Goal: Information Seeking & Learning: Find specific fact

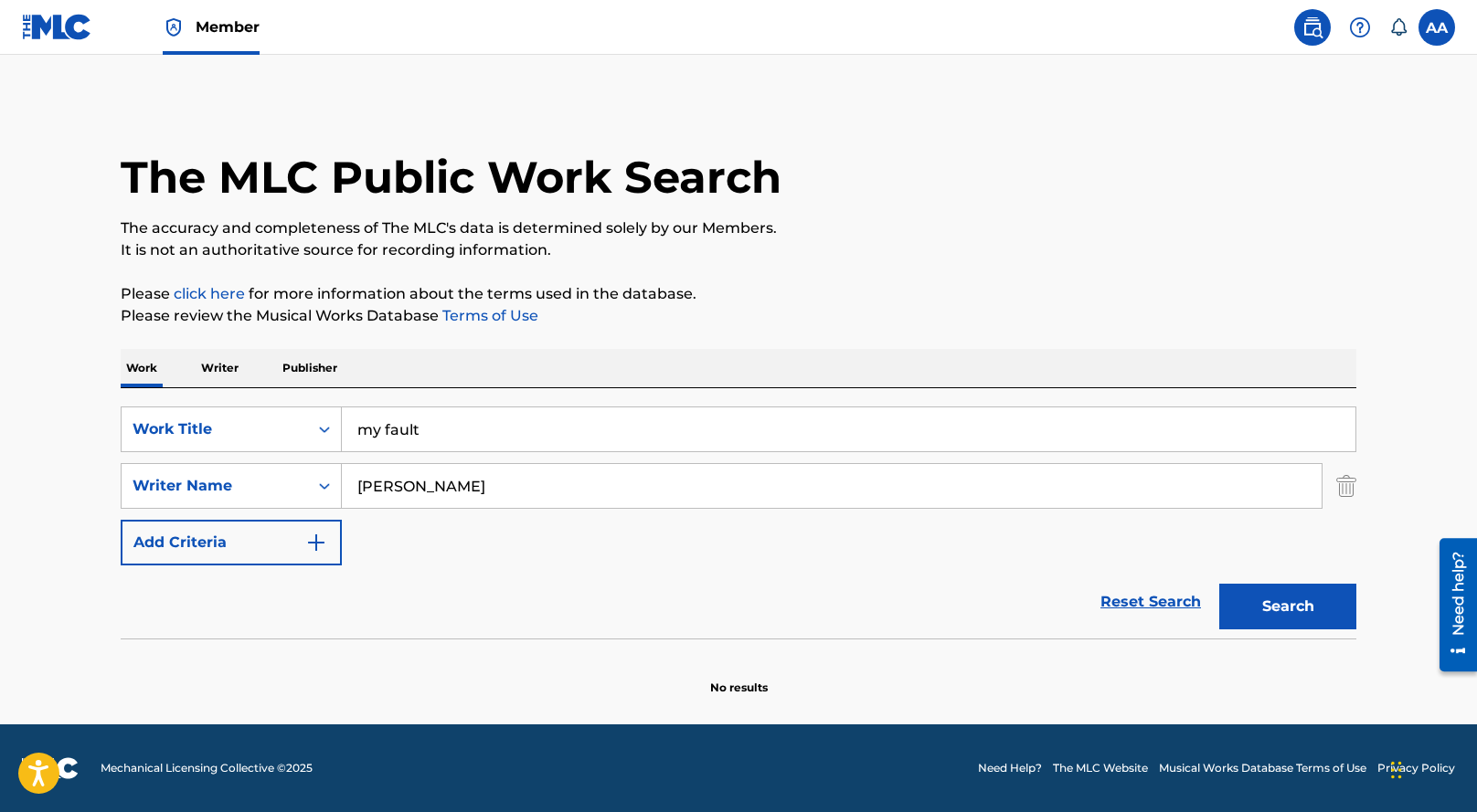
click at [539, 106] on div "The MLC Public Work Search" at bounding box center [739, 167] width 1236 height 134
click at [299, 370] on p "Publisher" at bounding box center [310, 368] width 66 height 38
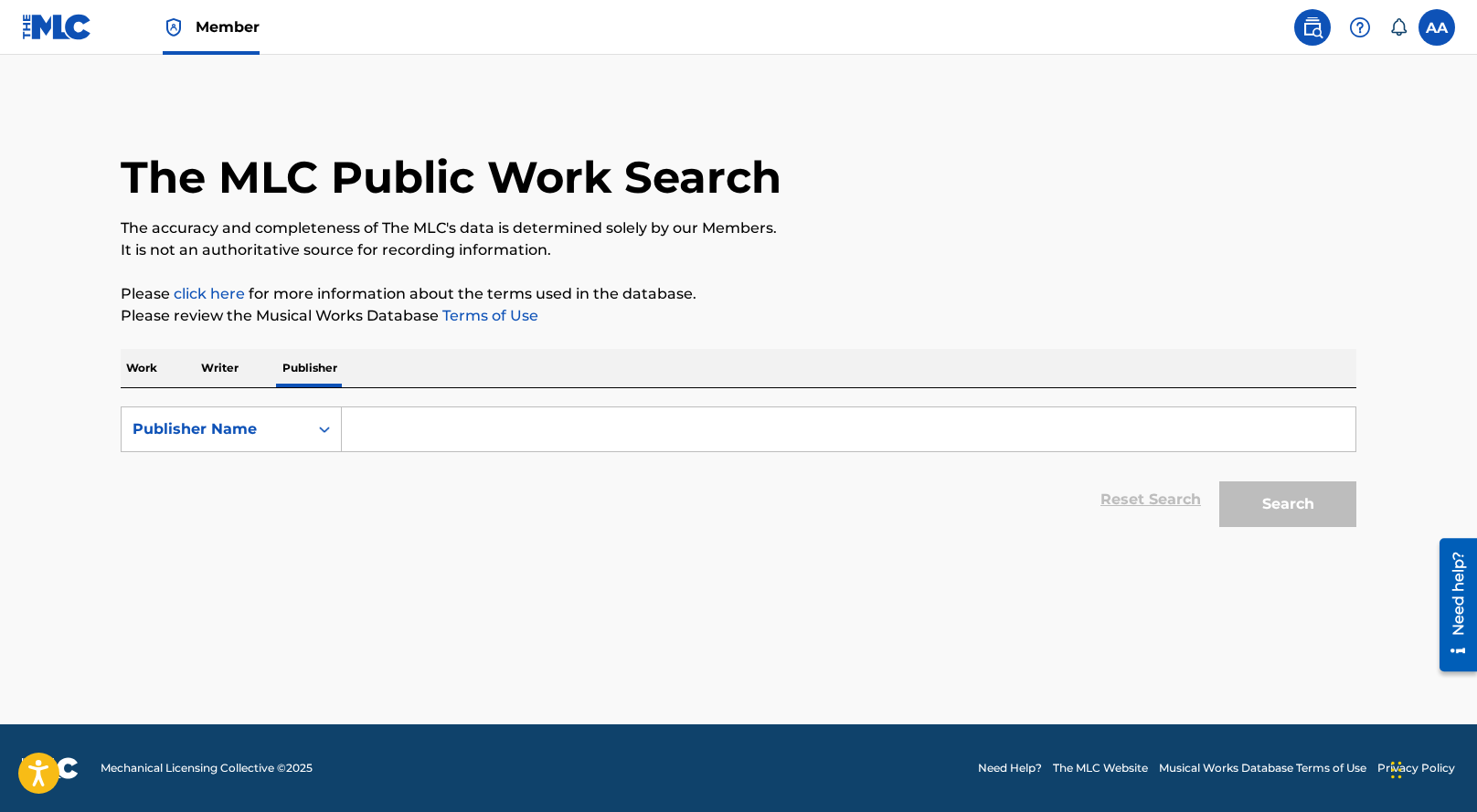
click at [401, 425] on input "Search Form" at bounding box center [849, 429] width 1014 height 44
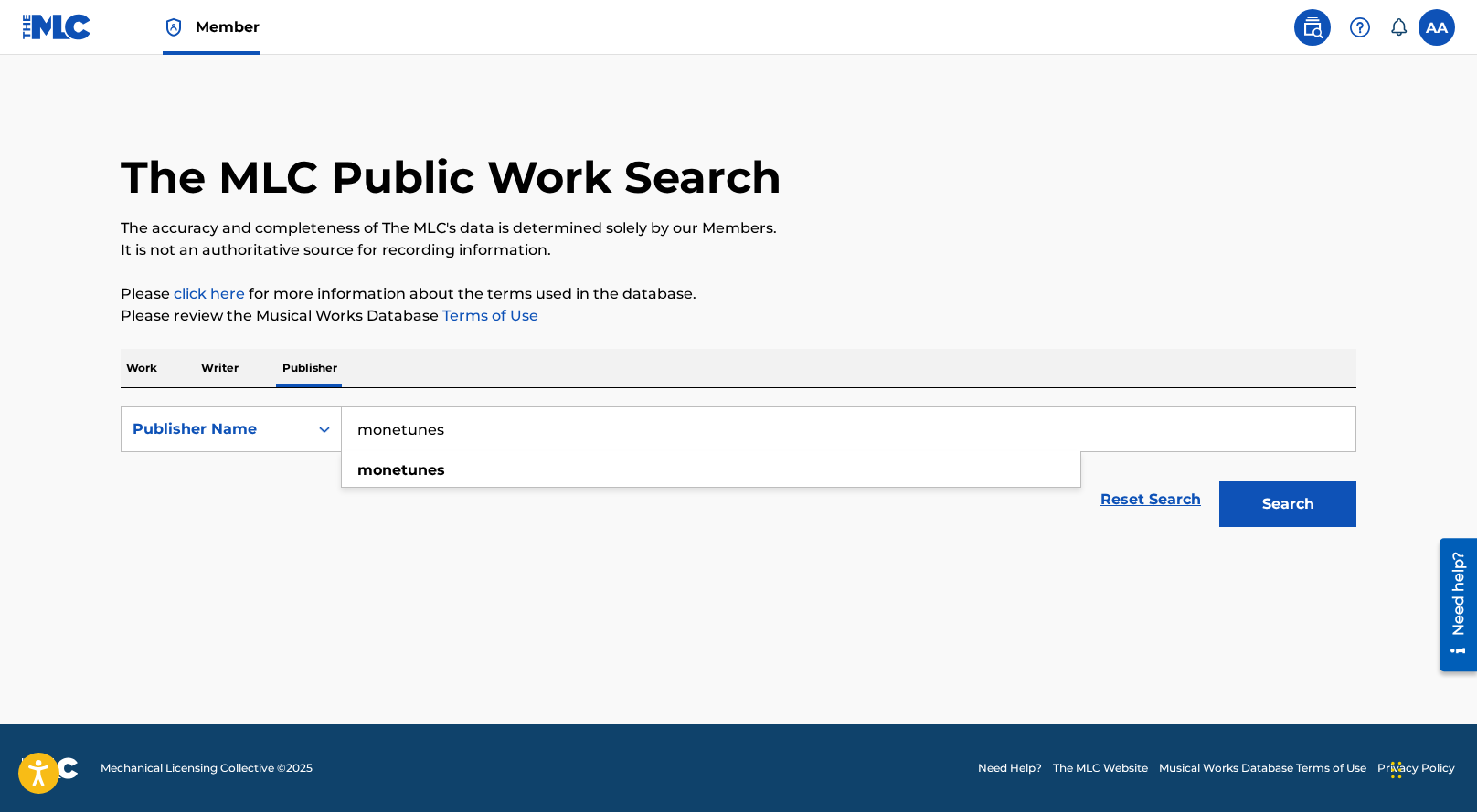
type input "monetunes"
click at [1220, 481] on button "Search" at bounding box center [1288, 504] width 138 height 46
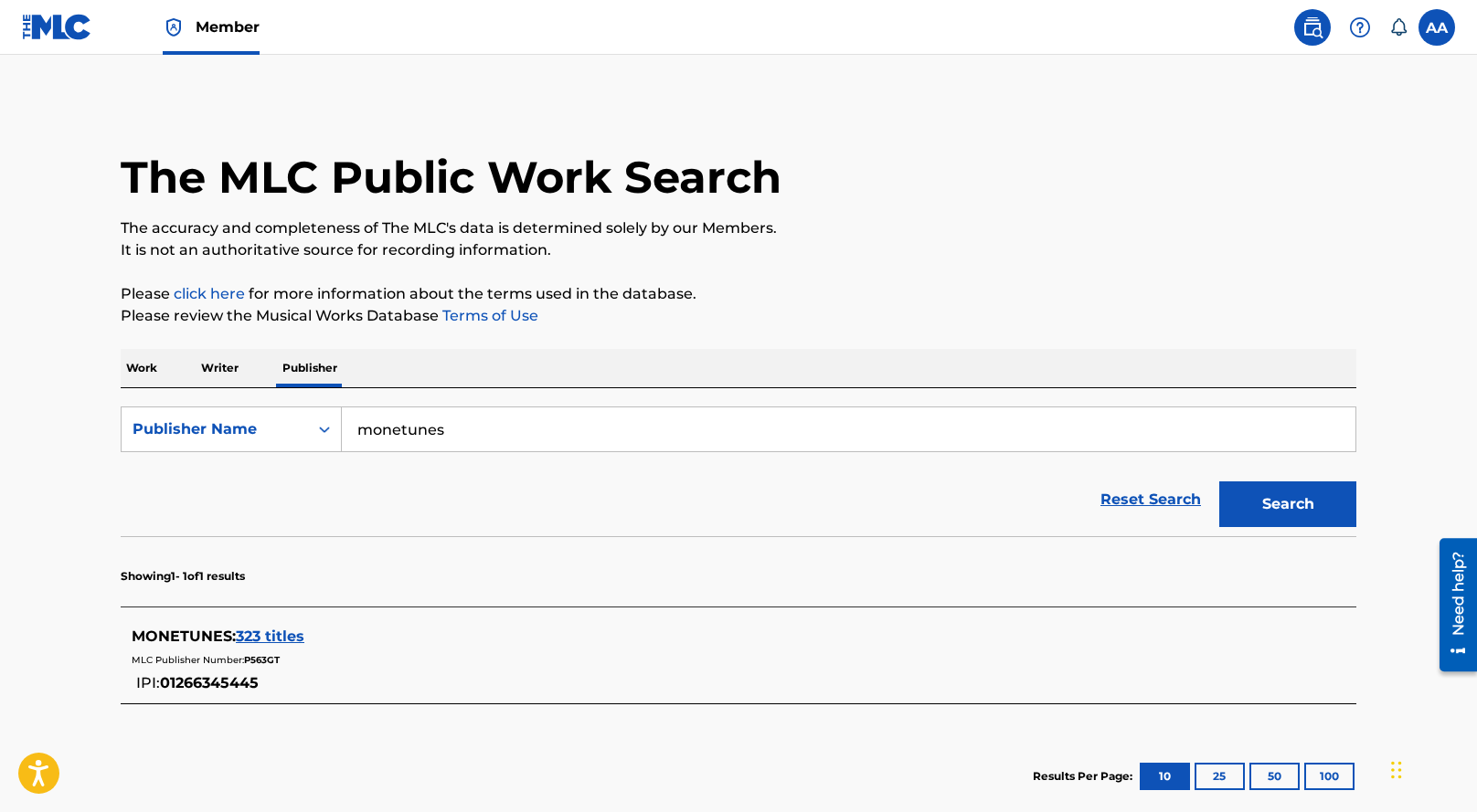
click at [251, 636] on span "323 titles" at bounding box center [270, 636] width 69 height 18
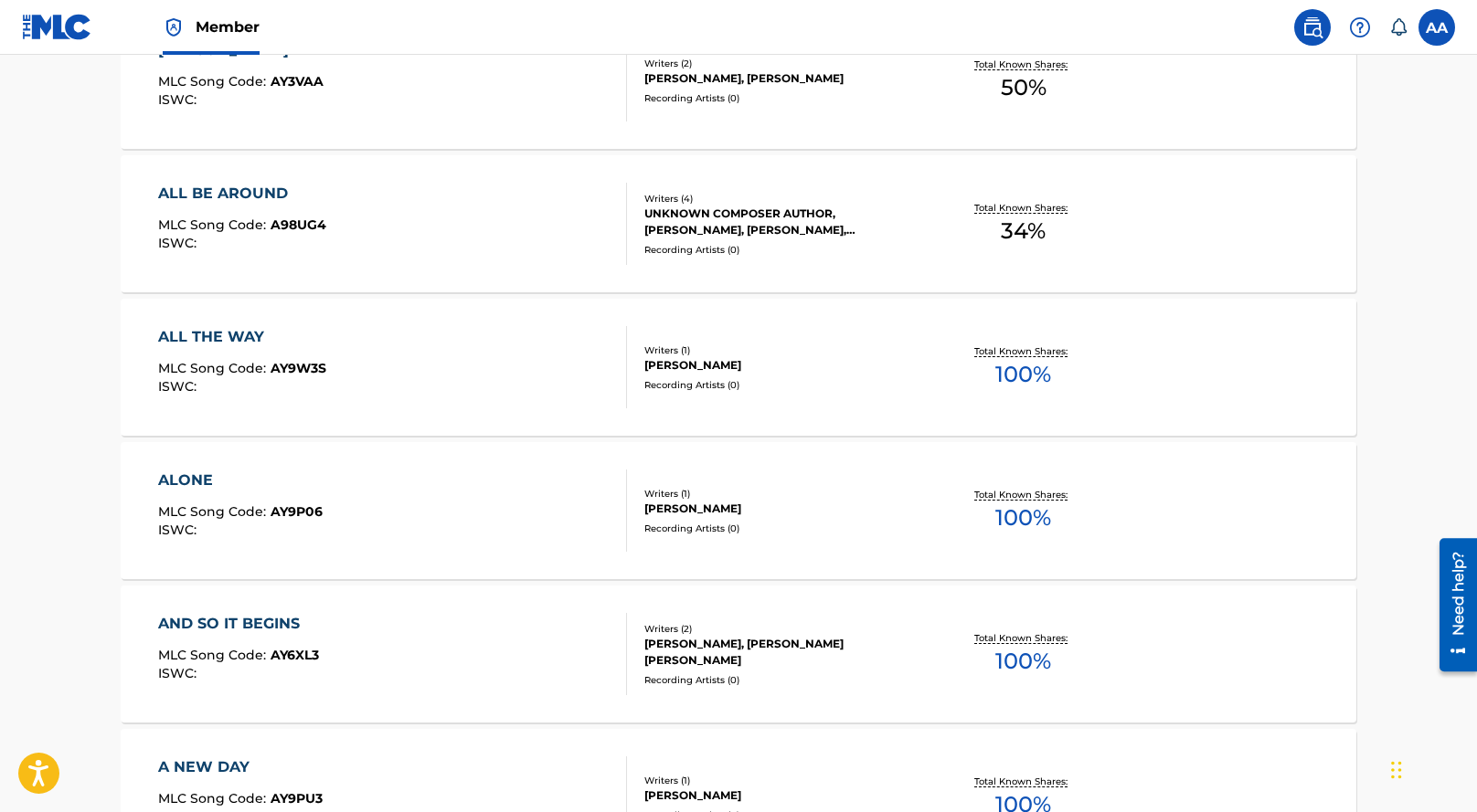
scroll to position [1499, 0]
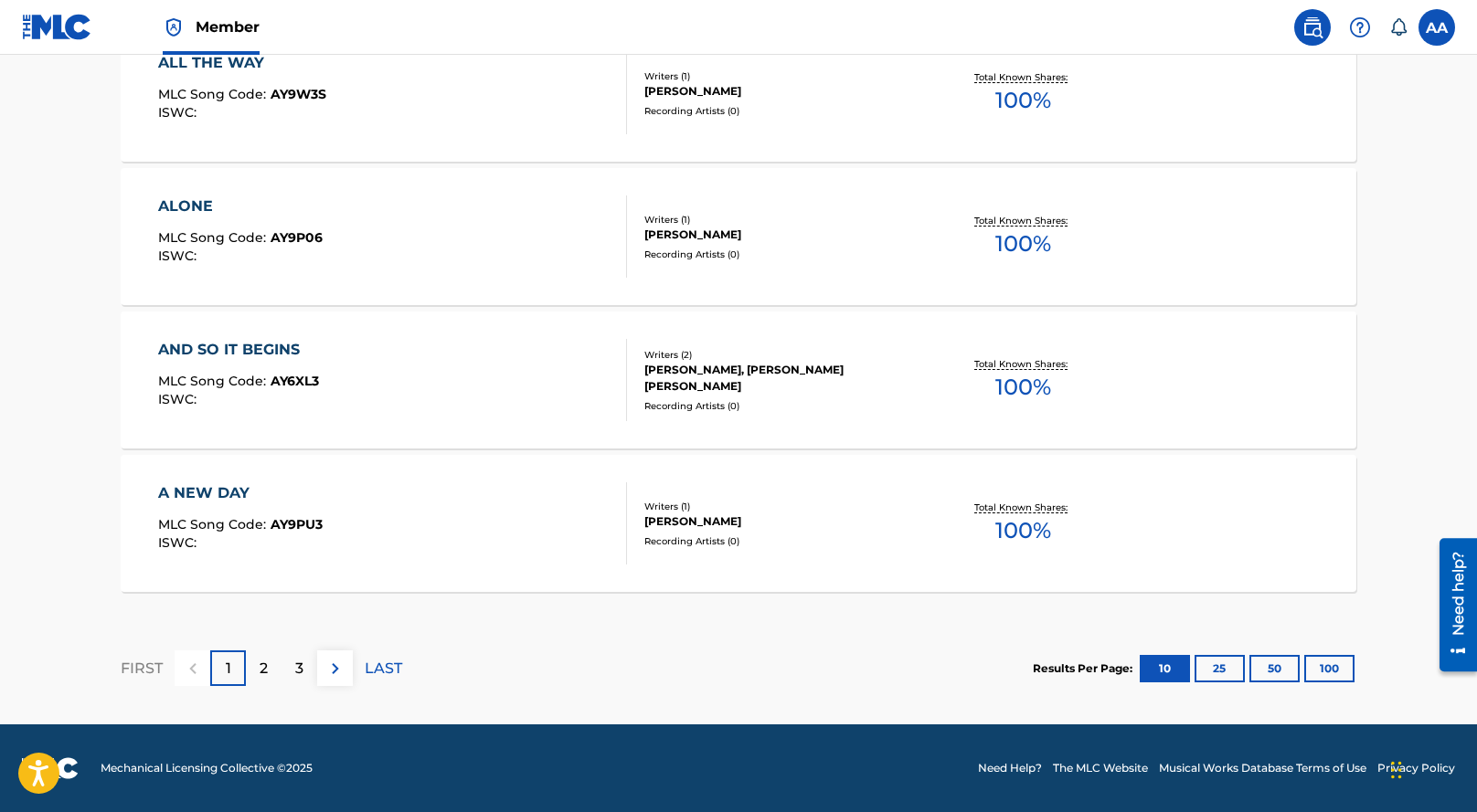
click at [259, 662] on p "2" at bounding box center [263, 669] width 8 height 22
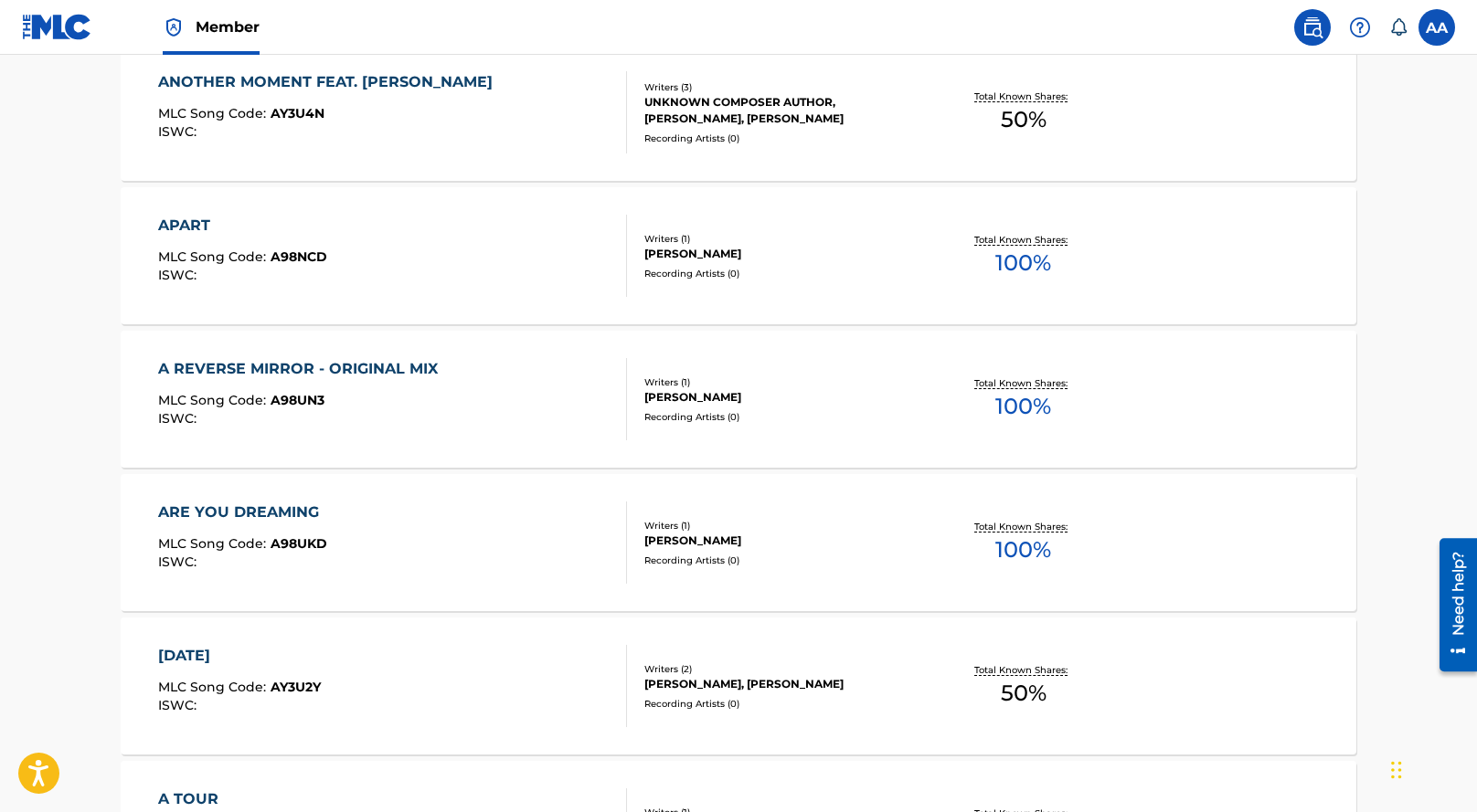
scroll to position [1379, 0]
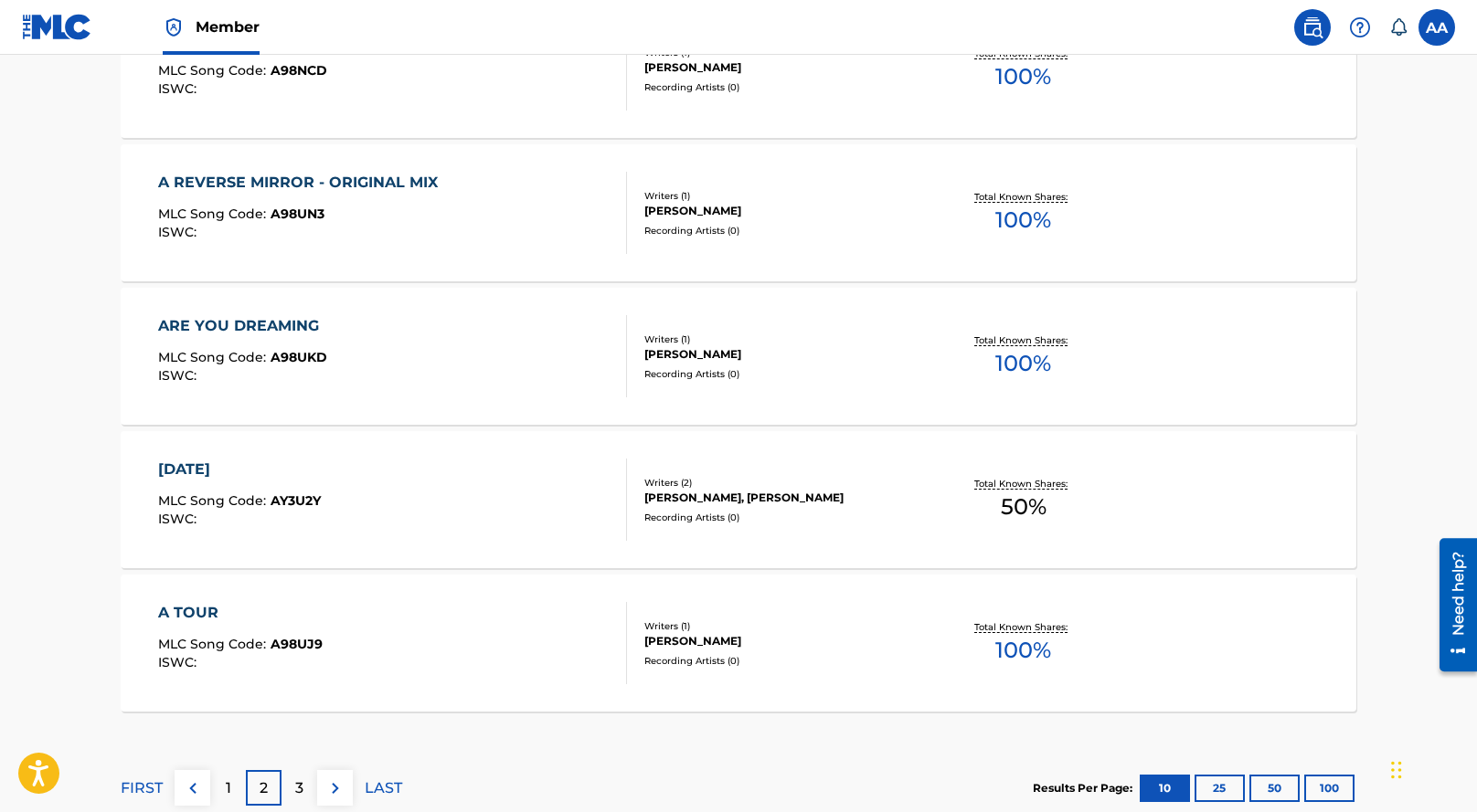
click at [582, 618] on div "A TOUR MLC Song Code : A98UJ9 ISWC :" at bounding box center [393, 643] width 470 height 83
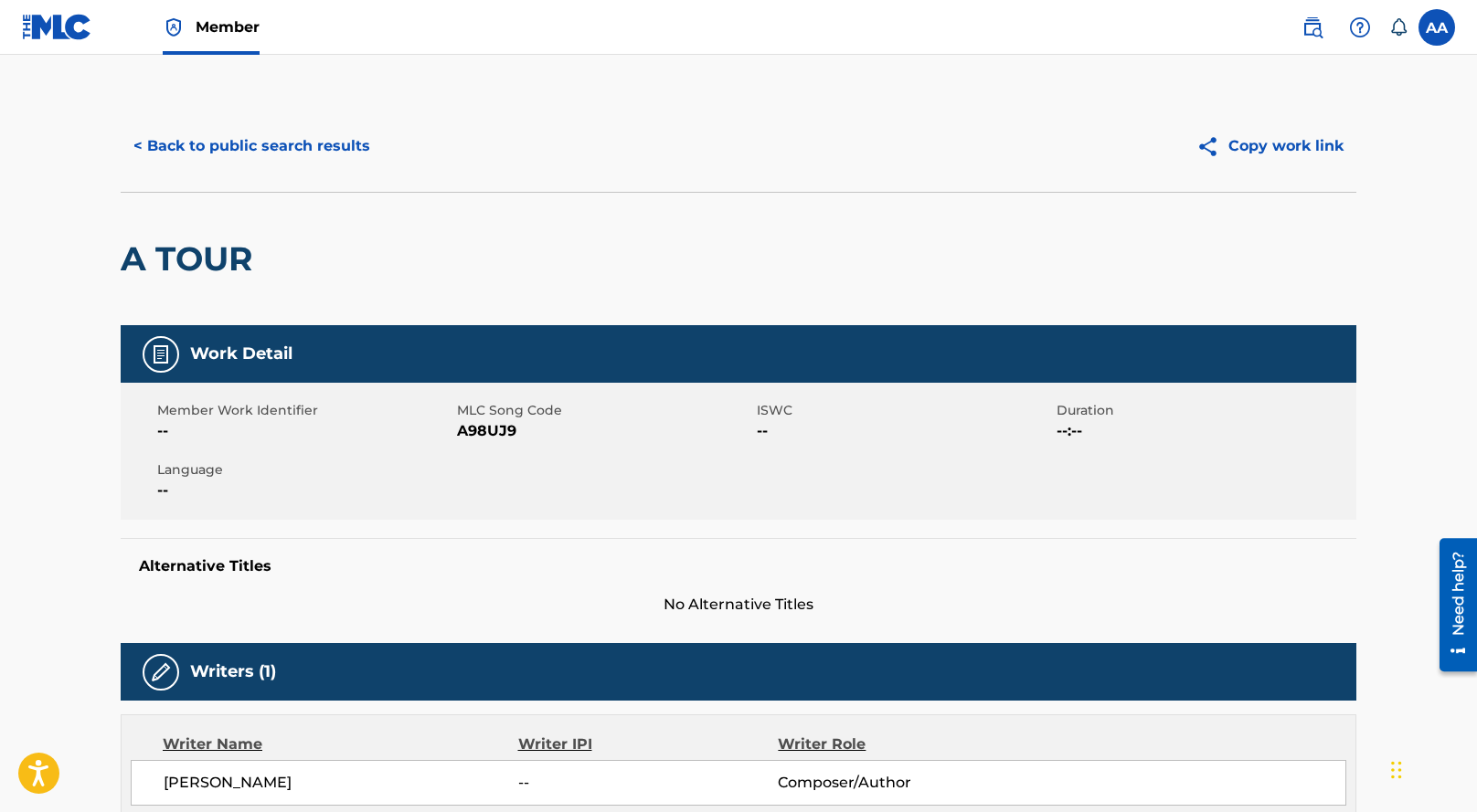
click at [229, 160] on button "< Back to public search results" at bounding box center [252, 146] width 262 height 46
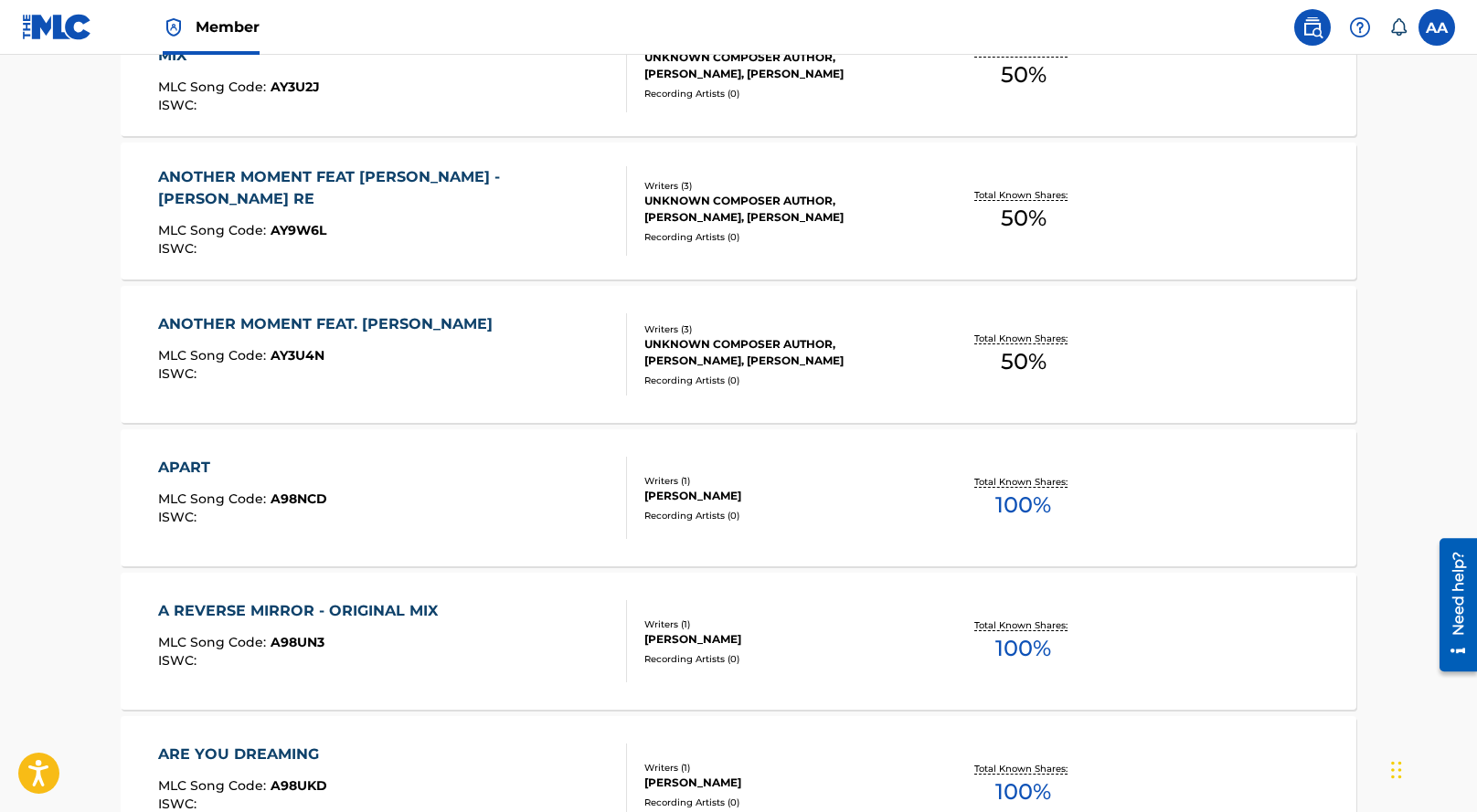
scroll to position [1499, 0]
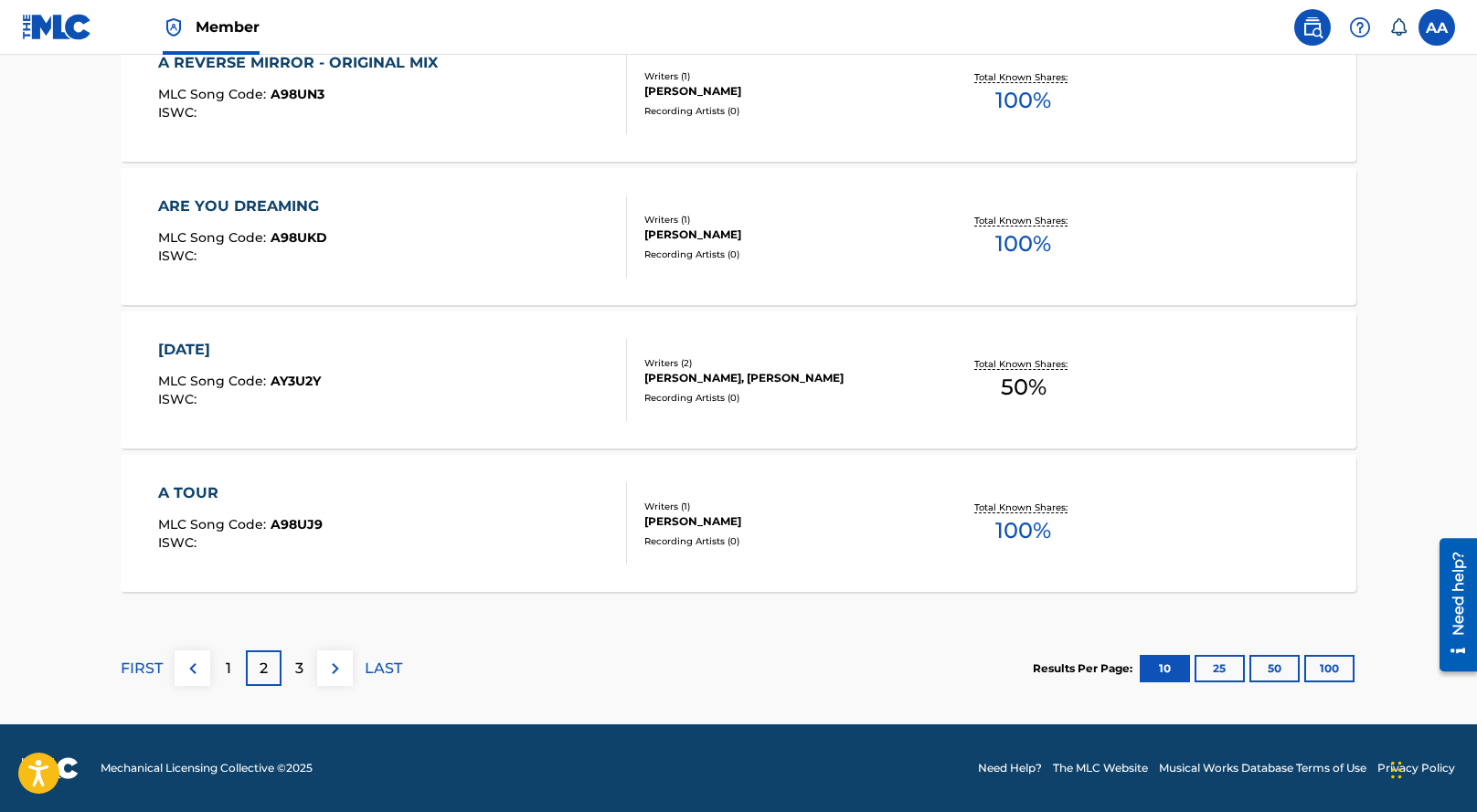
click at [299, 669] on p "3" at bounding box center [299, 669] width 8 height 22
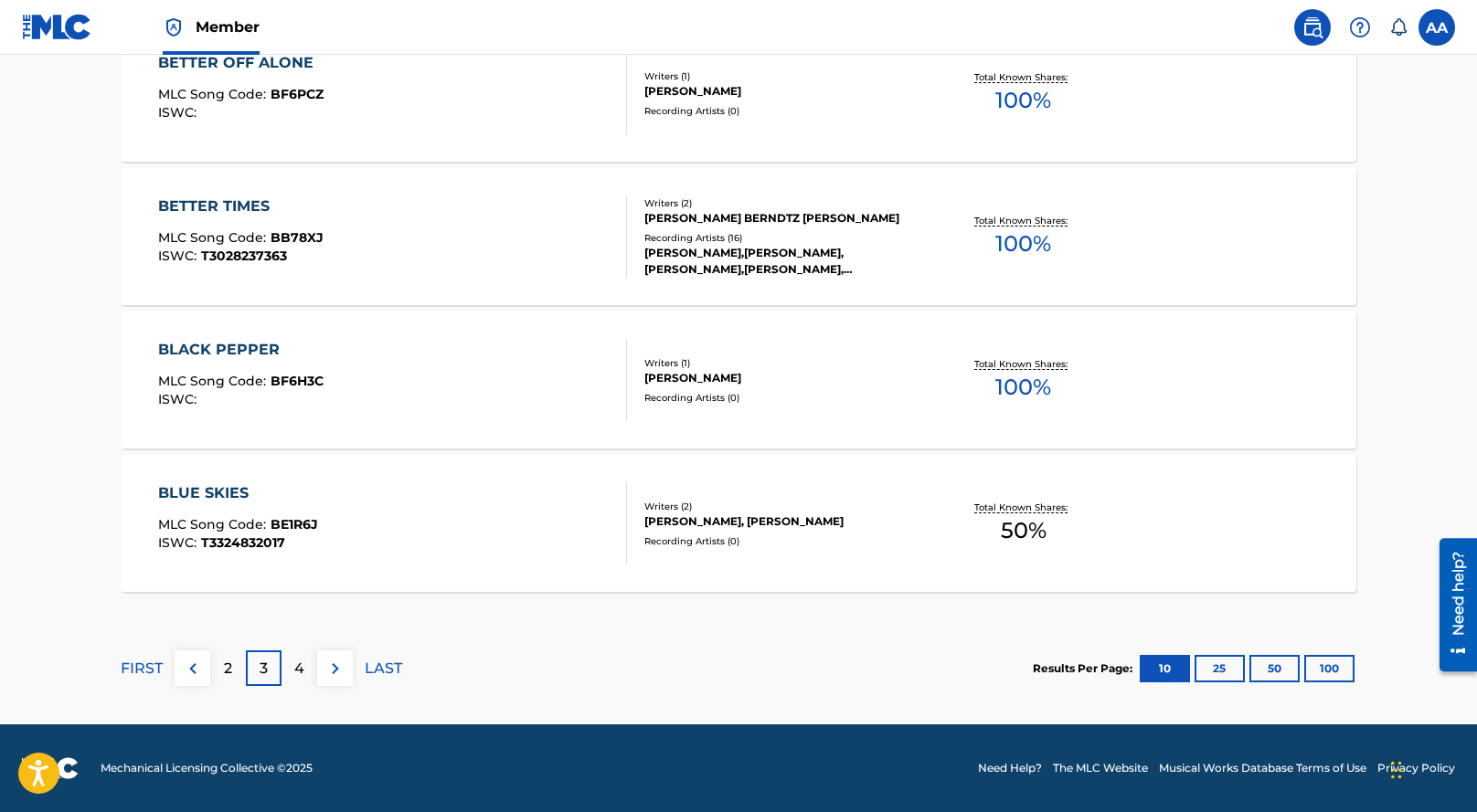
click at [464, 265] on div "BETTER TIMES MLC Song Code : BB78XJ ISWC : T3028237363" at bounding box center [393, 236] width 470 height 83
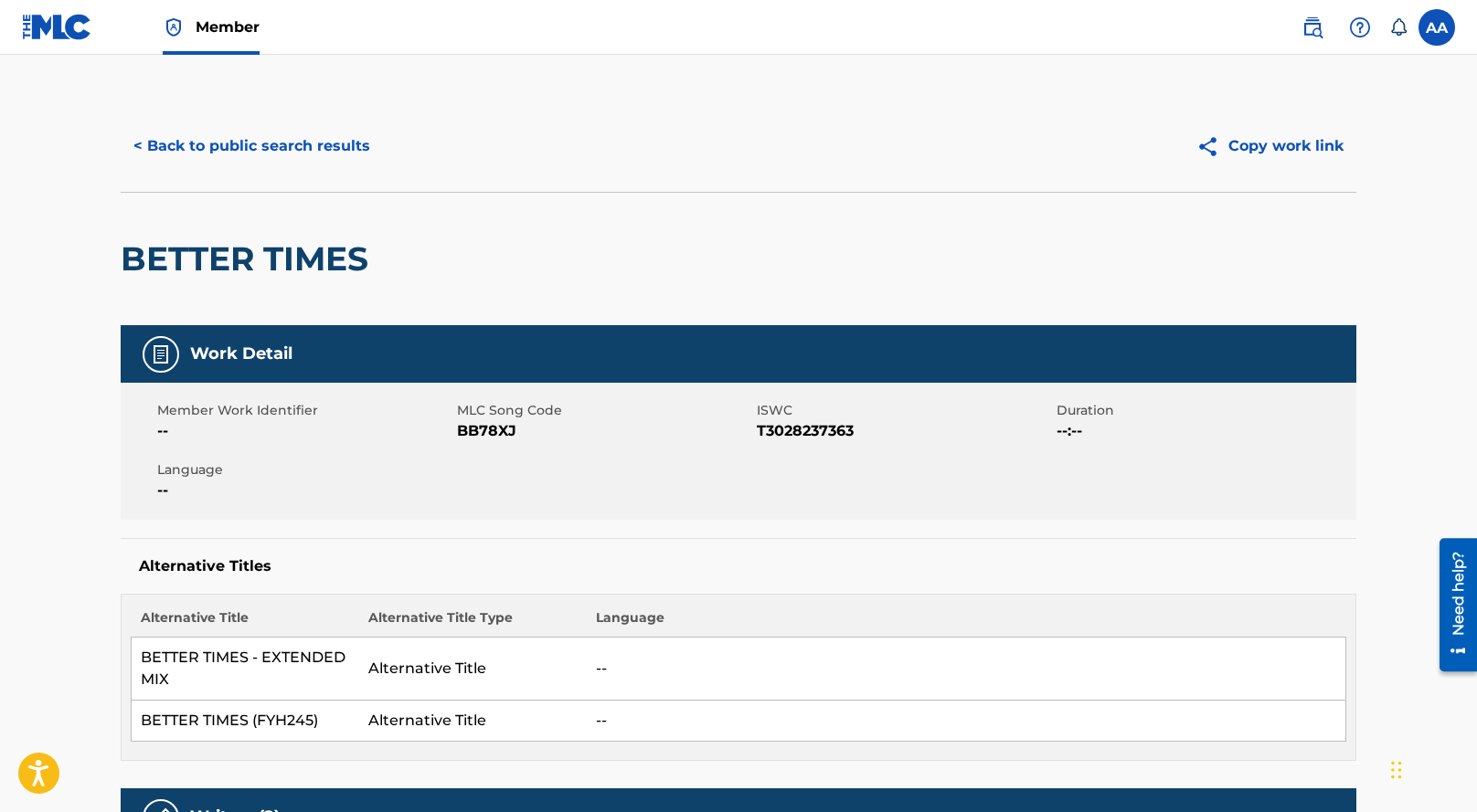
click at [300, 135] on button "< Back to public search results" at bounding box center [252, 146] width 262 height 46
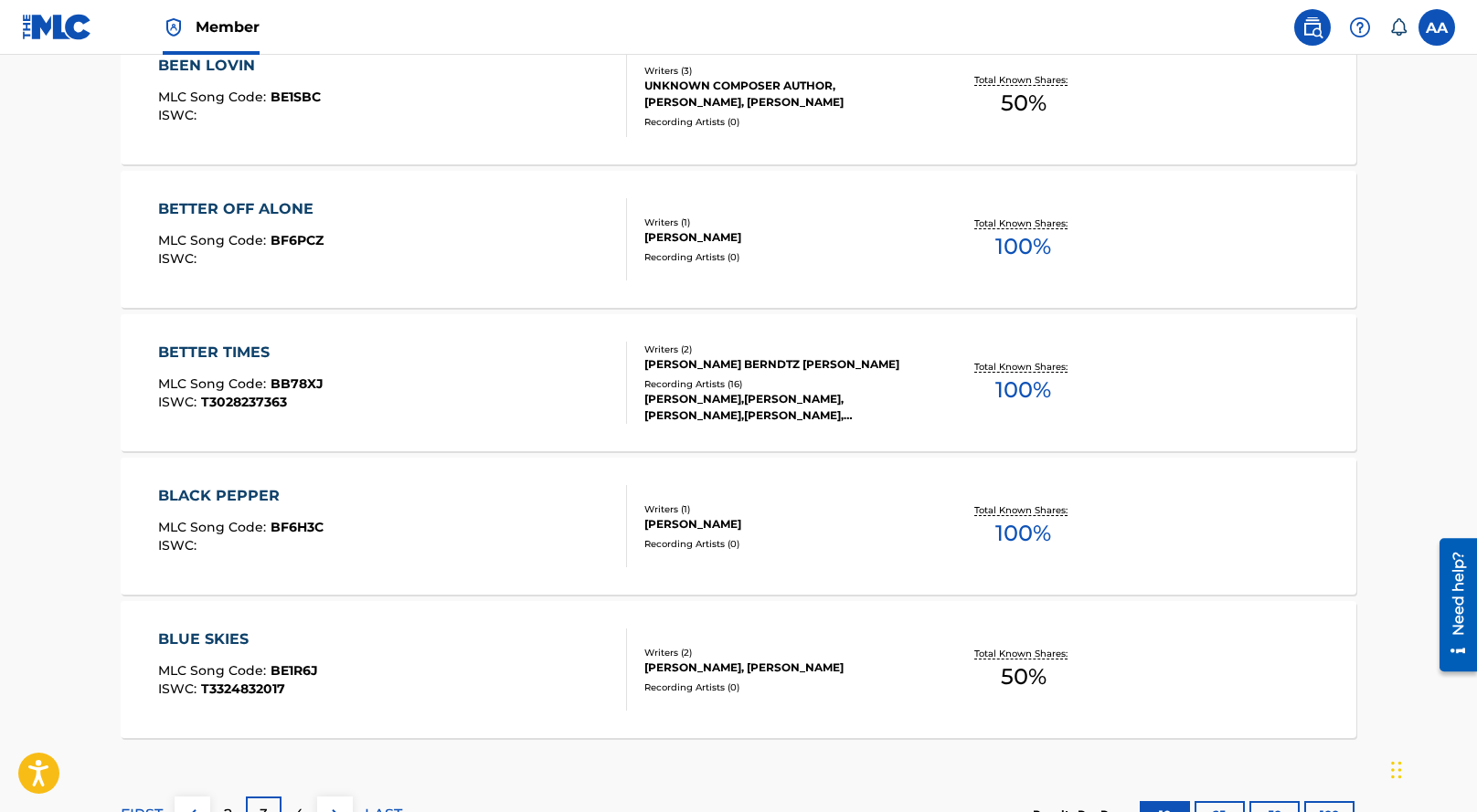
scroll to position [1499, 0]
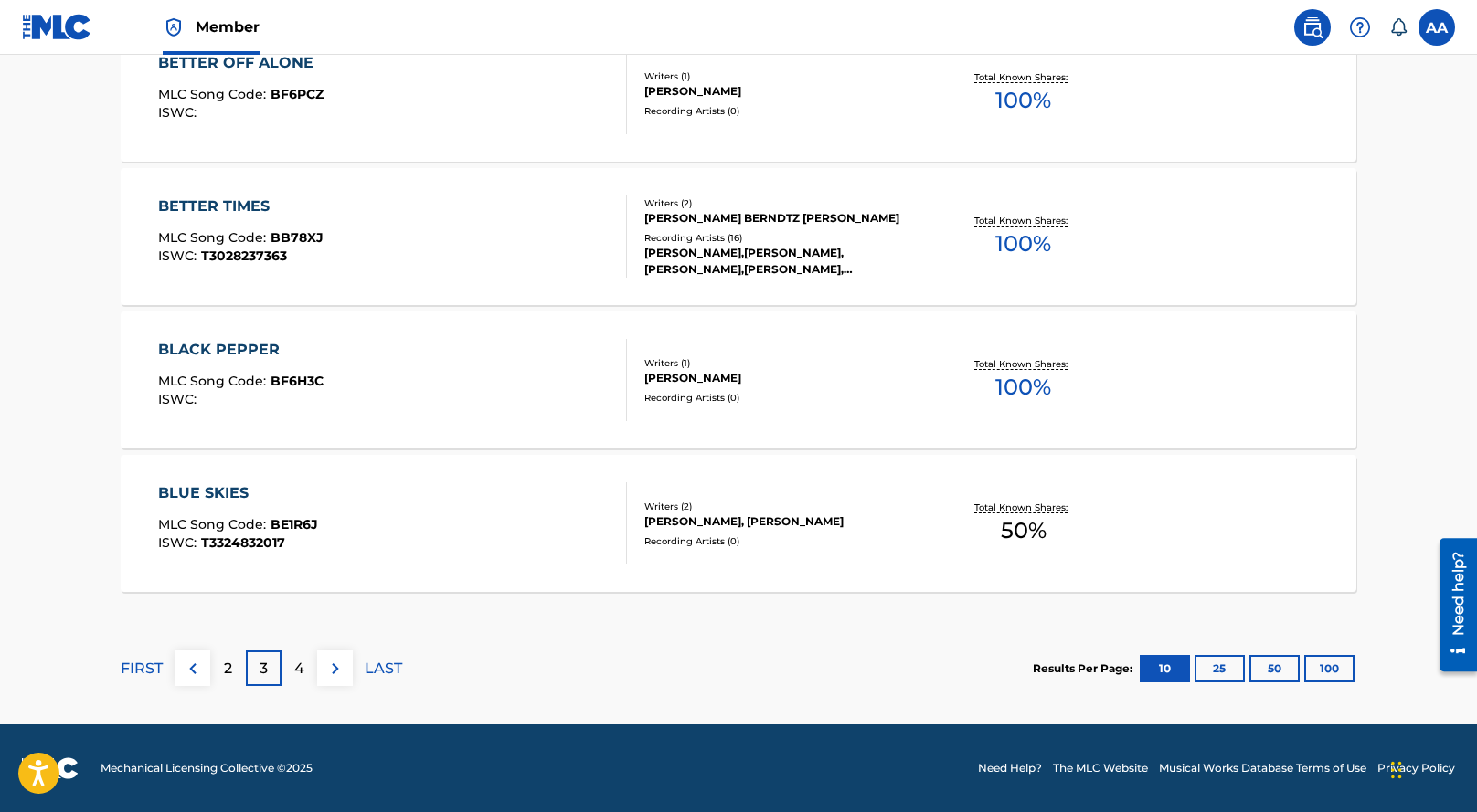
click at [288, 677] on div "4" at bounding box center [299, 668] width 35 height 35
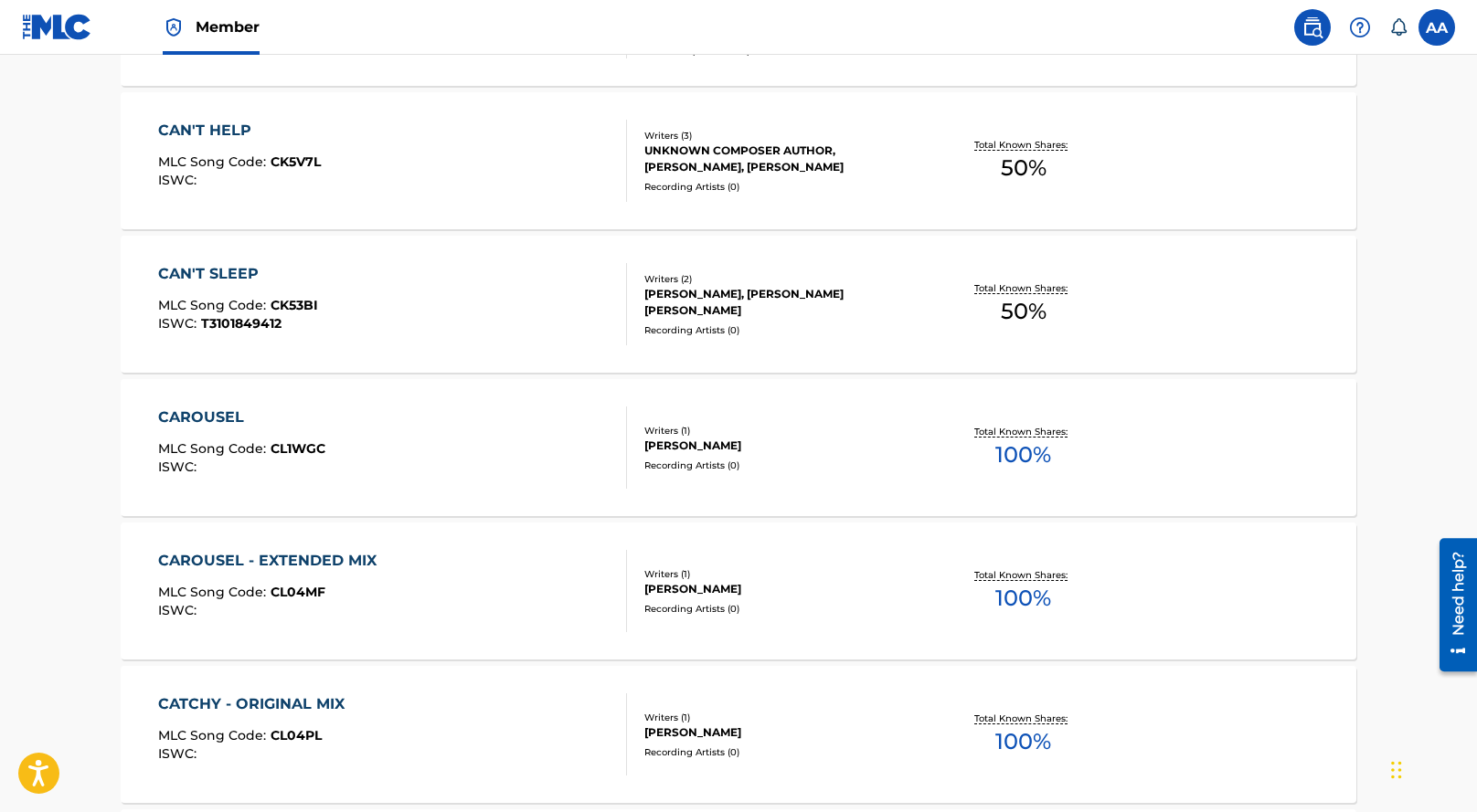
scroll to position [1473, 0]
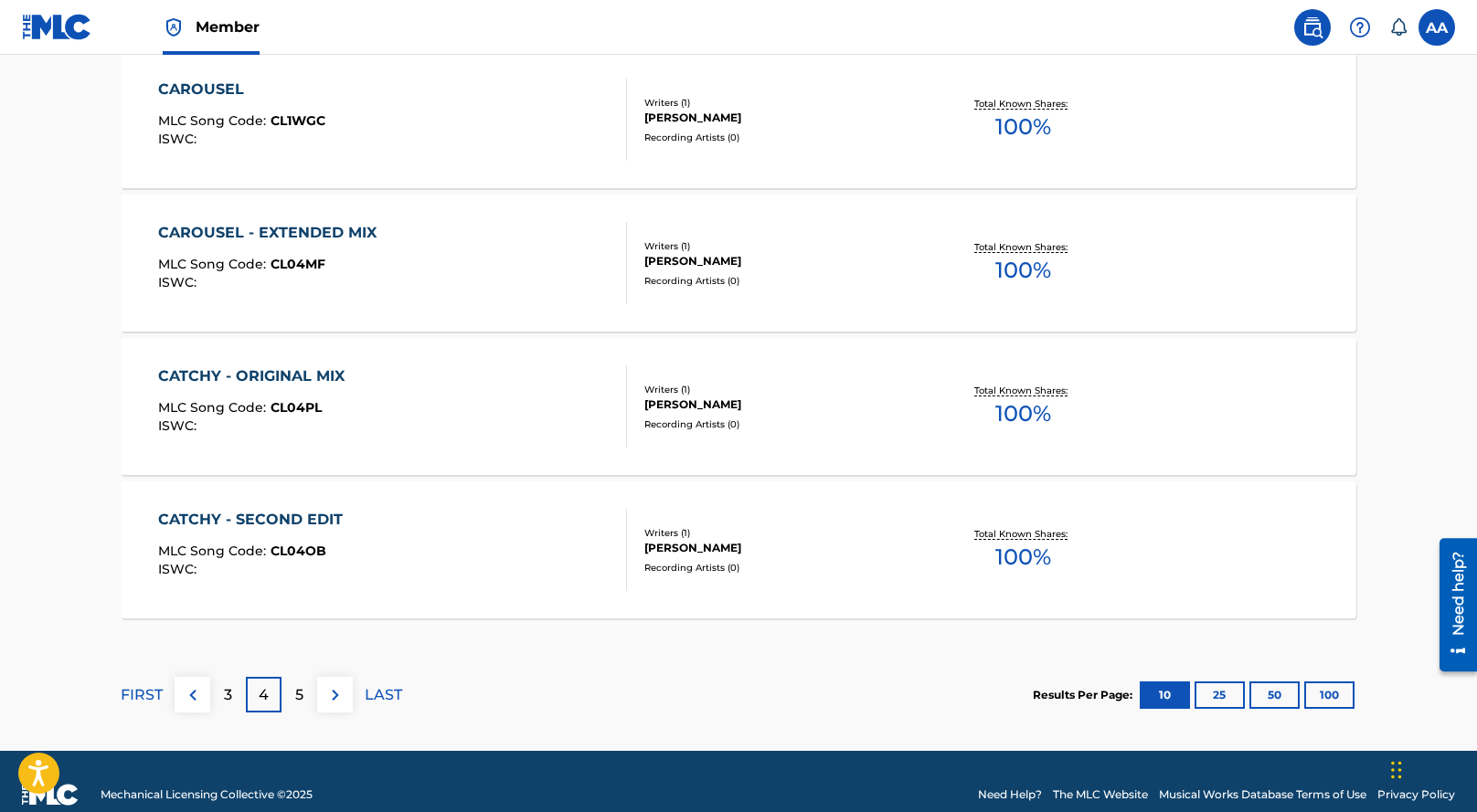
click at [290, 696] on div "5" at bounding box center [299, 695] width 35 height 35
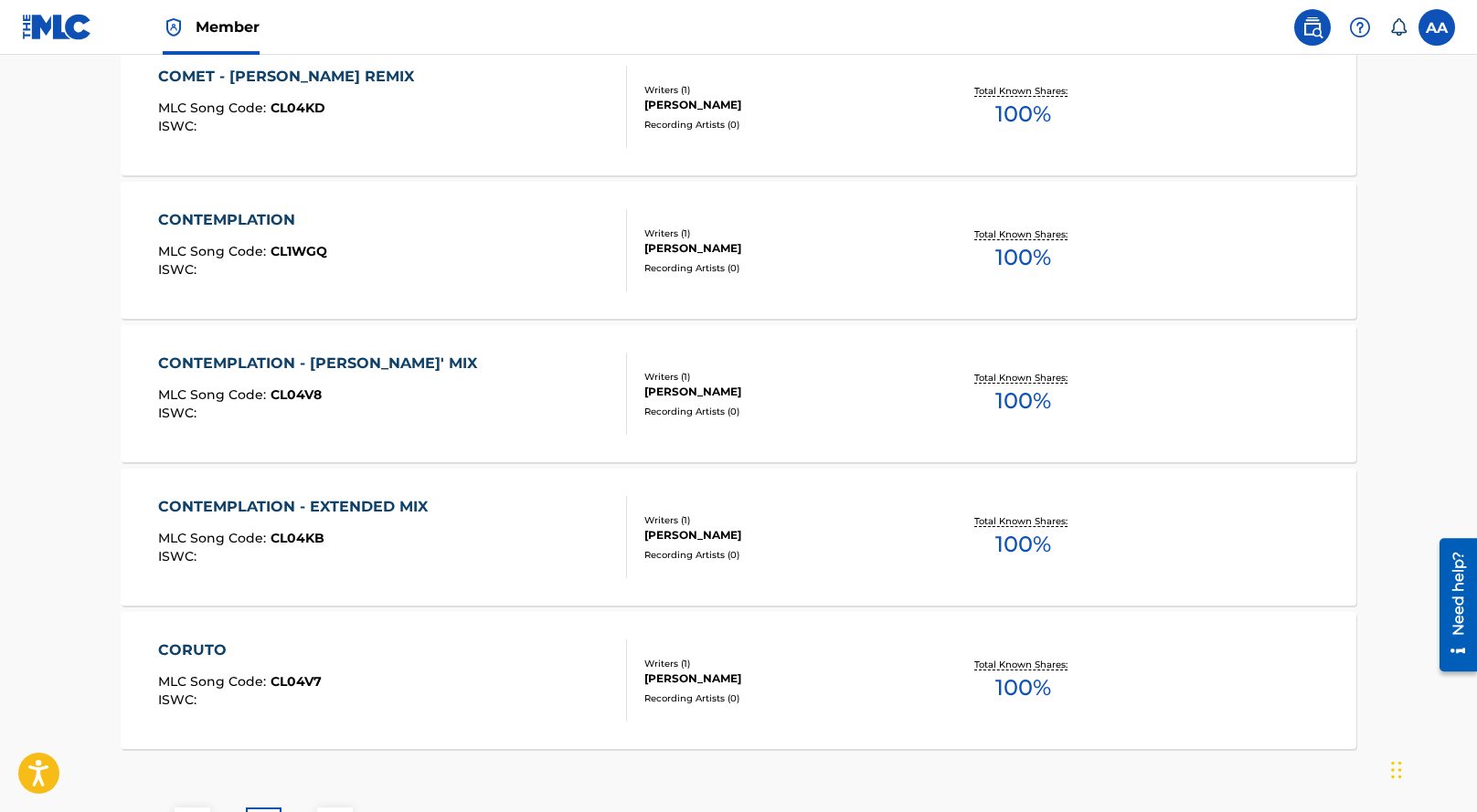
scroll to position [1499, 0]
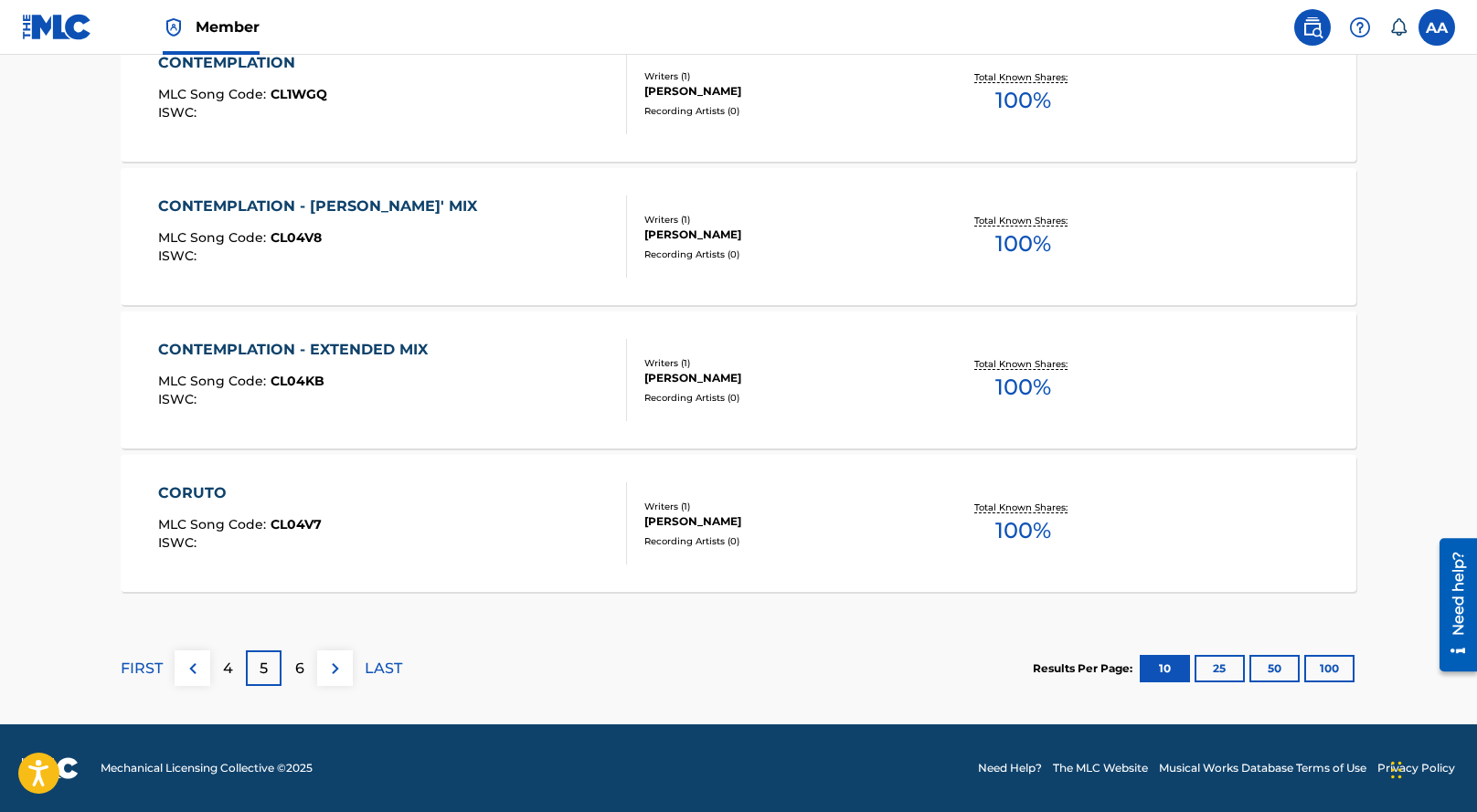
click at [293, 685] on div "6" at bounding box center [299, 668] width 35 height 35
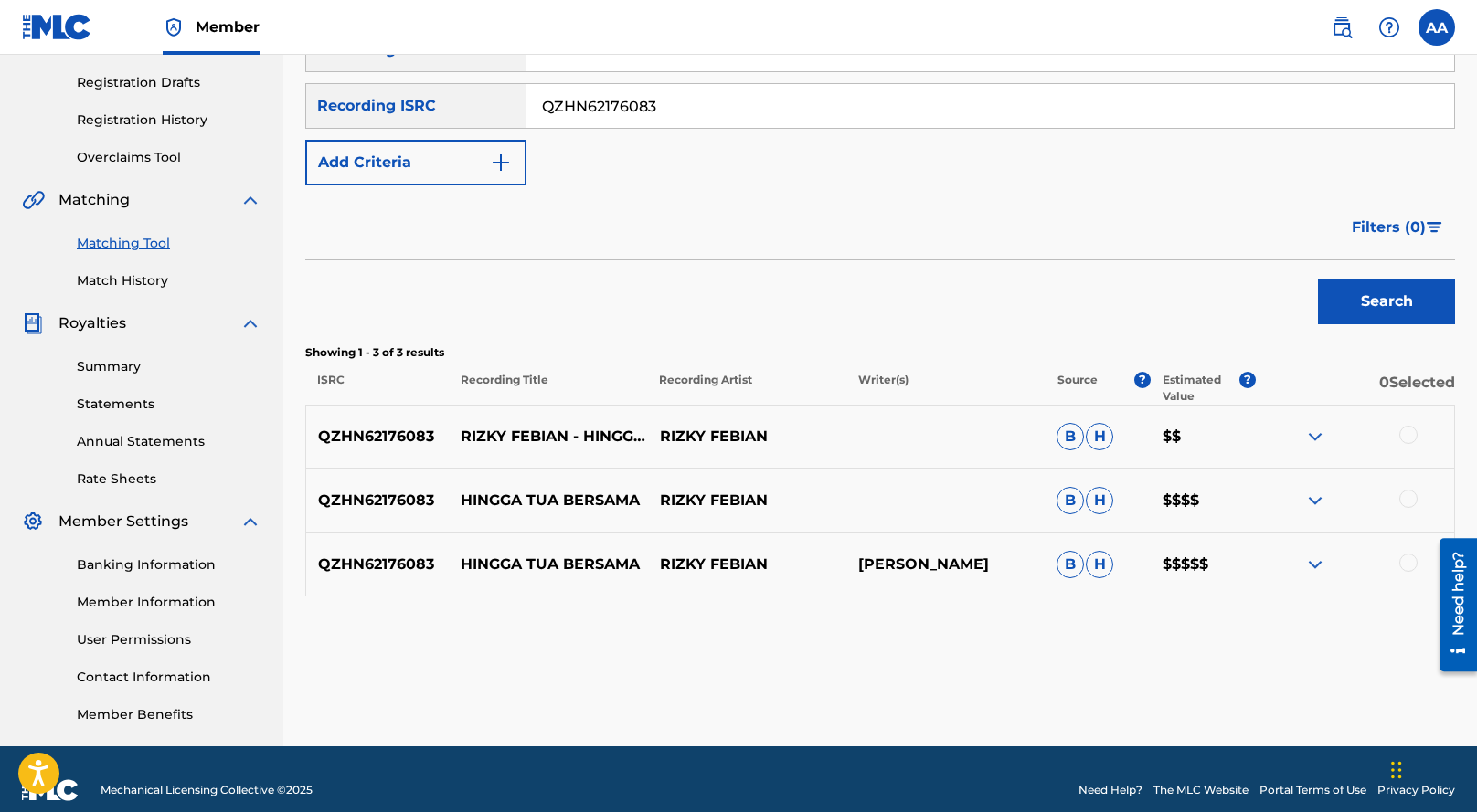
scroll to position [299, 0]
drag, startPoint x: 666, startPoint y: 115, endPoint x: 522, endPoint y: 87, distance: 146.7
click at [522, 87] on div "SearchWithCriteriaf5ed5162-2244-4a1b-aeb5-d8b16f37ae3a Recording ISRC QZHN62176…" at bounding box center [880, 106] width 1150 height 46
type input "FRX282495842"
click at [1318, 279] on button "Search" at bounding box center [1387, 301] width 138 height 46
